Goal: Find specific page/section

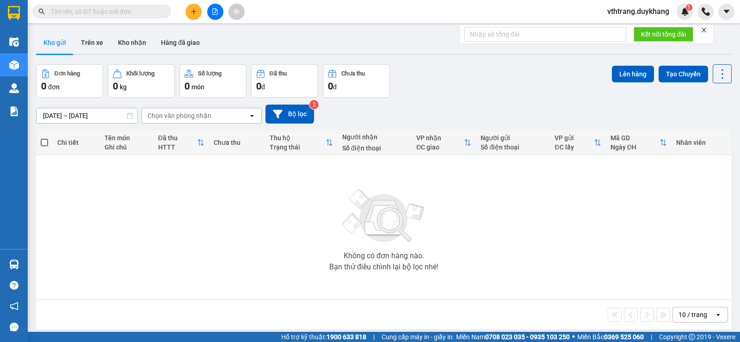
click at [135, 8] on input "text" at bounding box center [105, 11] width 109 height 10
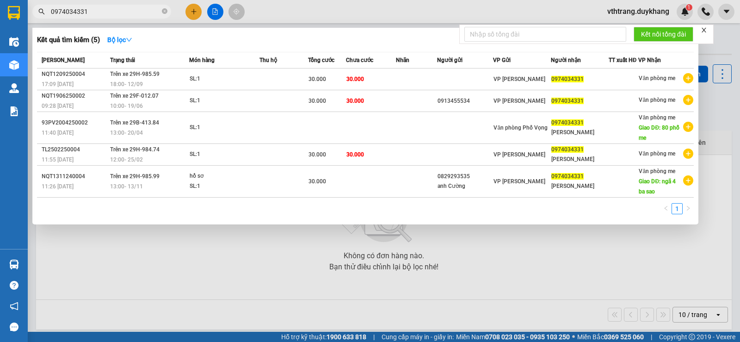
type input "0974034331"
